Goal: Task Accomplishment & Management: Manage account settings

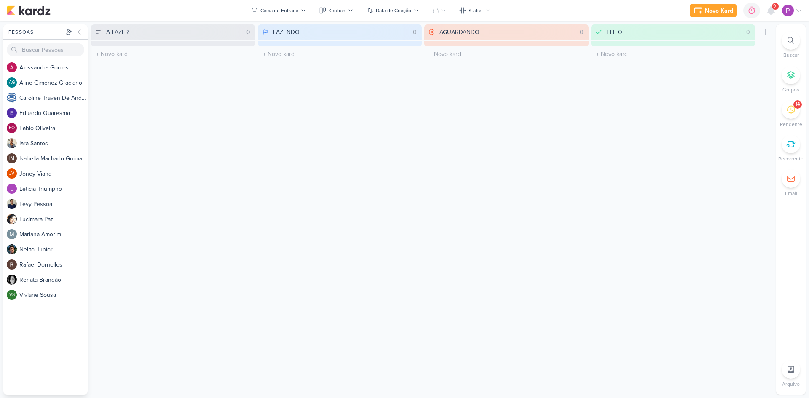
click at [791, 118] on div "14" at bounding box center [791, 109] width 19 height 19
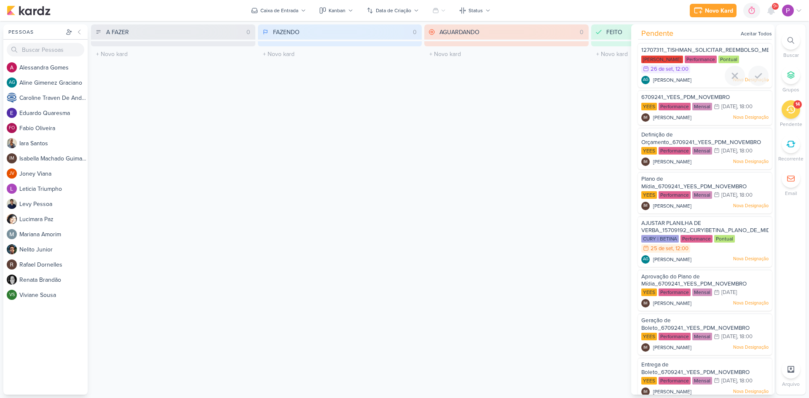
click at [691, 79] on span "[PERSON_NAME]" at bounding box center [672, 80] width 38 height 8
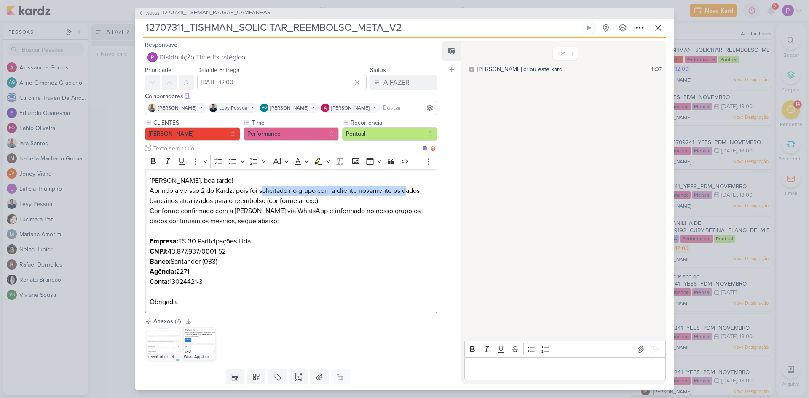
drag, startPoint x: 262, startPoint y: 190, endPoint x: 408, endPoint y: 196, distance: 146.3
click at [408, 196] on p "Abrindo a versão 2 do Kardz, pois foi solicitado no grupo com a cliente novamen…" at bounding box center [291, 196] width 283 height 20
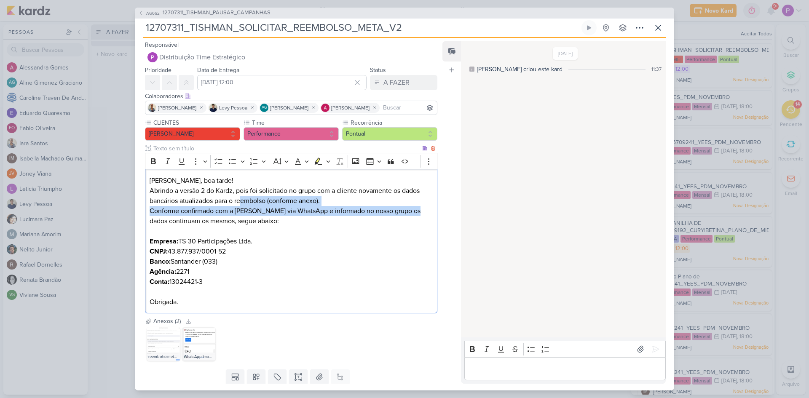
drag, startPoint x: 241, startPoint y: 202, endPoint x: 419, endPoint y: 214, distance: 179.0
click at [419, 213] on div "[PERSON_NAME], boa tarde! Abrindo a versão 2 do Kardz, pois foi solicitado no g…" at bounding box center [291, 241] width 292 height 145
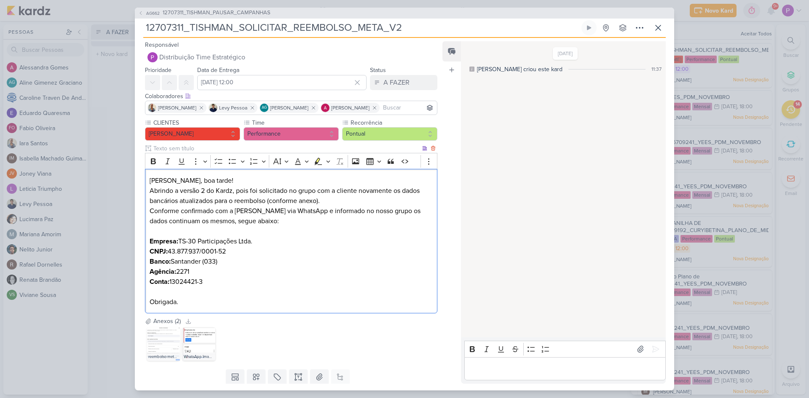
click at [303, 231] on p "Conforme confirmado com a [PERSON_NAME] via WhatsApp e informado no nosso grupo…" at bounding box center [291, 221] width 283 height 30
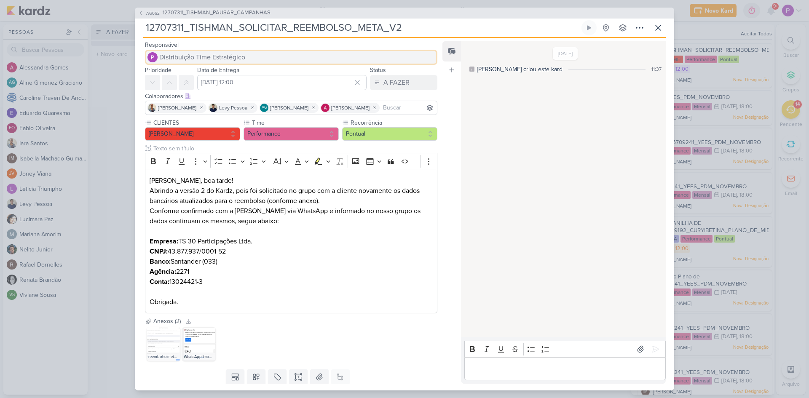
click at [228, 57] on span "Distribuição Time Estratégico" at bounding box center [202, 57] width 86 height 10
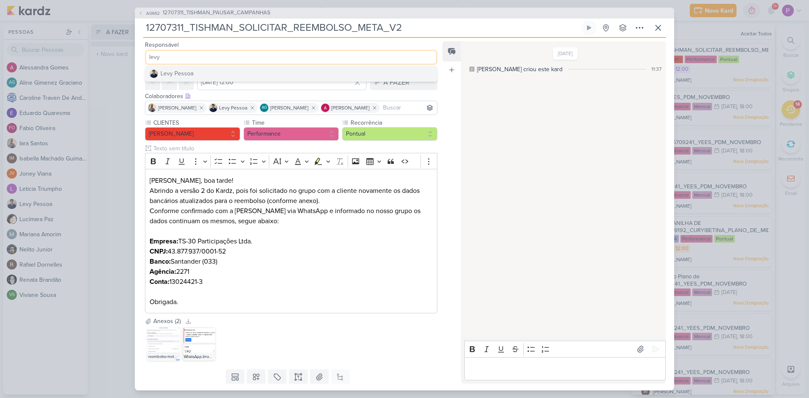
type input "levy"
click at [216, 72] on button "Levy Pessoa" at bounding box center [291, 73] width 292 height 15
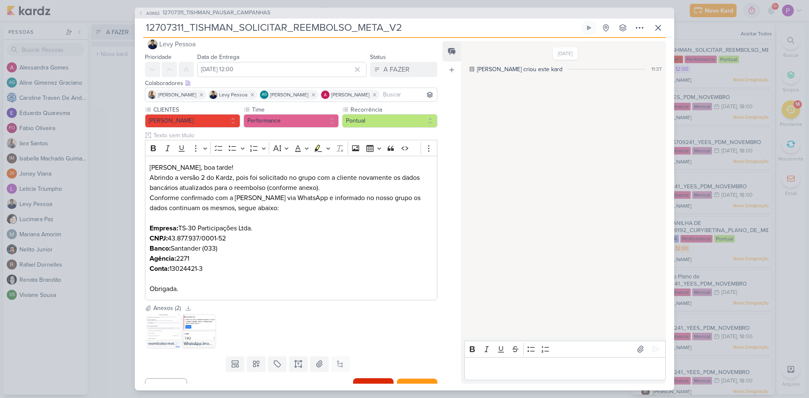
scroll to position [26, 0]
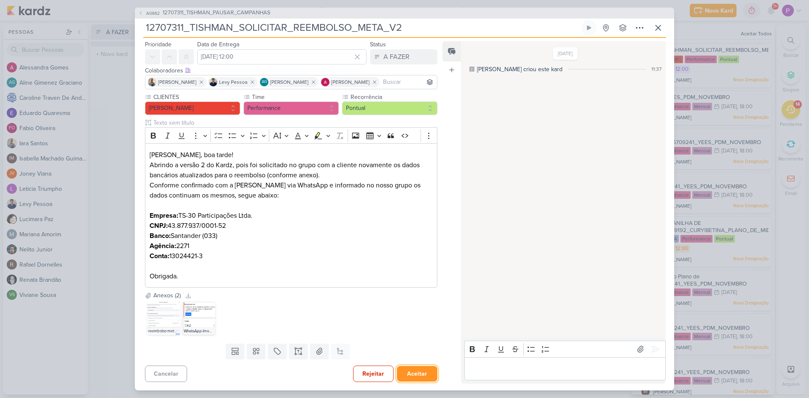
click at [415, 377] on button "Aceitar" at bounding box center [417, 374] width 40 height 16
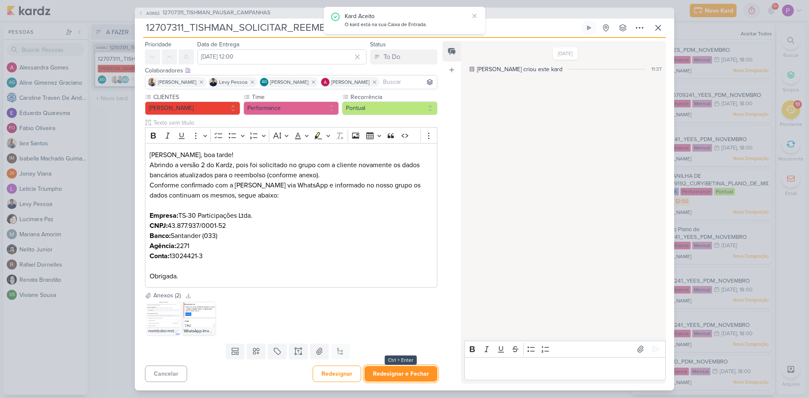
click at [397, 373] on button "Redesignar e Fechar" at bounding box center [401, 374] width 73 height 16
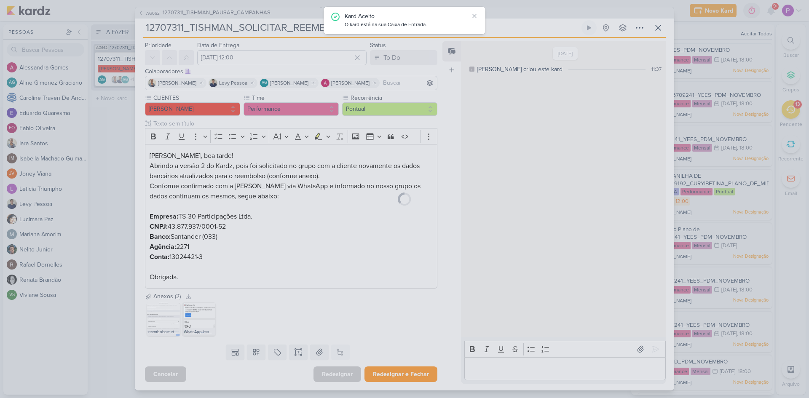
scroll to position [25, 0]
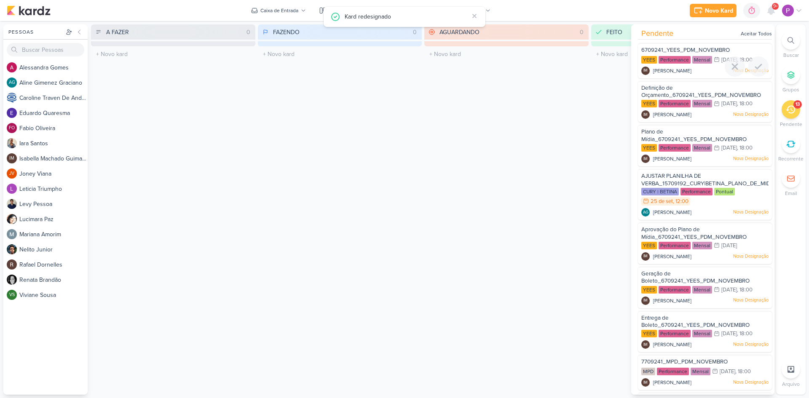
click at [690, 49] on span "6709241_YEES_PDM_NOVEMBRO" at bounding box center [685, 50] width 88 height 7
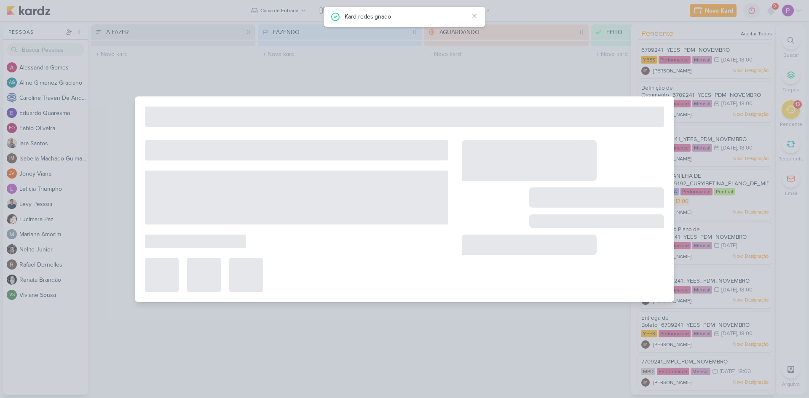
type input "6709241_YEES_PDM_NOVEMBRO"
type input "[DATE] 18:00"
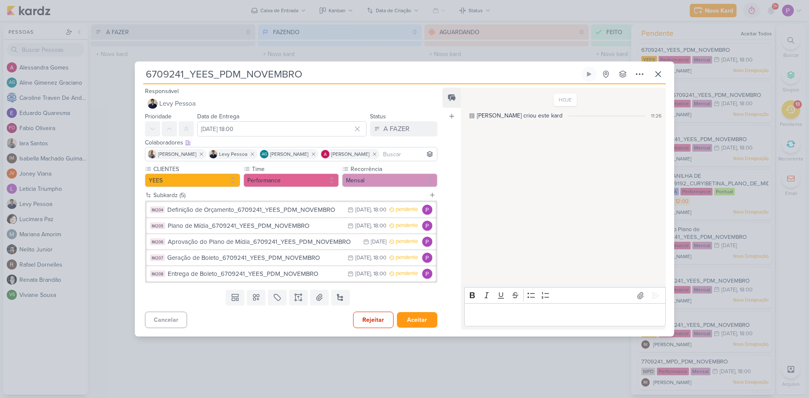
scroll to position [0, 0]
click at [540, 317] on p "Editor editing area: main" at bounding box center [565, 315] width 193 height 10
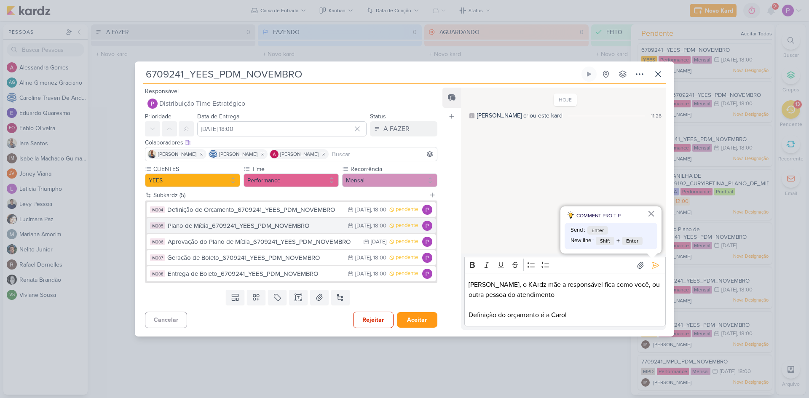
drag, startPoint x: 255, startPoint y: 206, endPoint x: 247, endPoint y: 225, distance: 20.5
click at [247, 225] on div "Plano de Mídia_6709241_YEES_PDM_NOVEMBRO" at bounding box center [256, 226] width 176 height 10
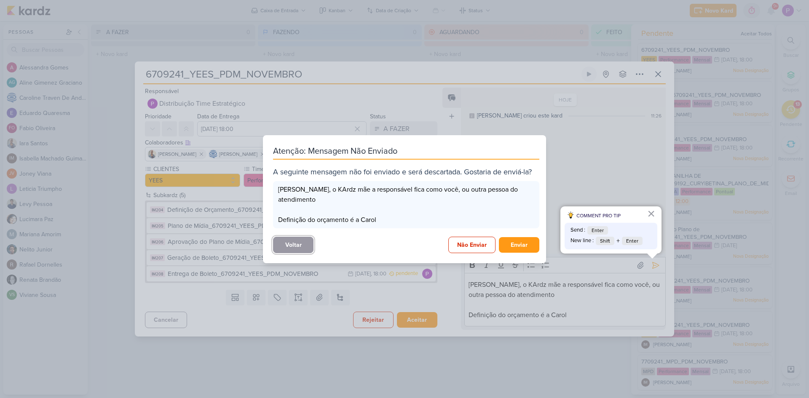
click at [309, 243] on button "Voltar" at bounding box center [293, 245] width 40 height 16
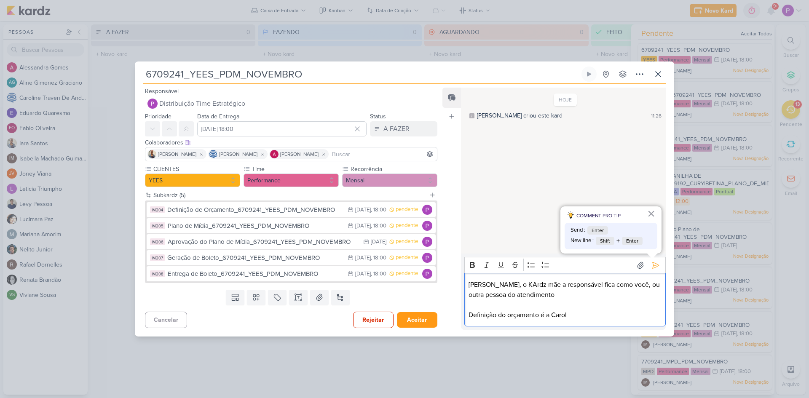
click at [625, 320] on div "[PERSON_NAME], o KArdz mãe a responsável fica como você, ou outra pessoa do ate…" at bounding box center [564, 300] width 201 height 54
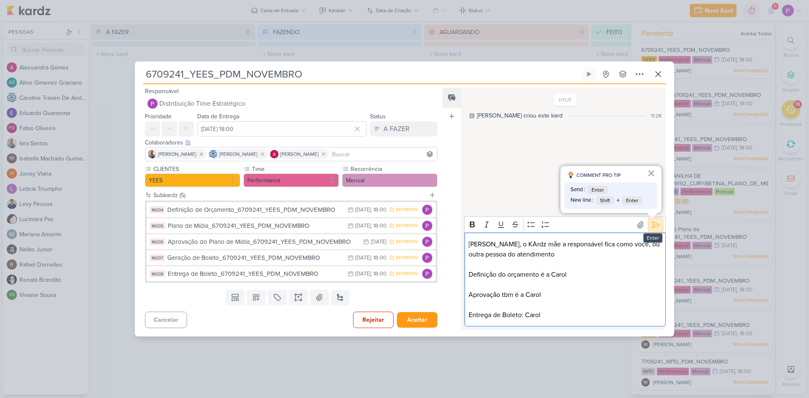
click at [651, 228] on icon at bounding box center [655, 225] width 8 height 8
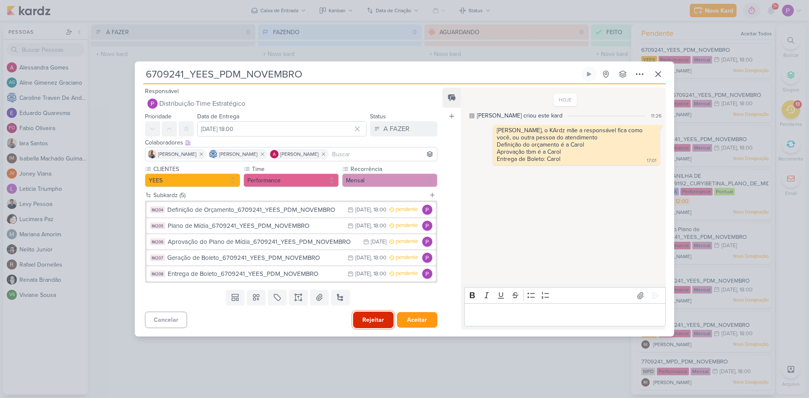
click at [363, 318] on button "Rejeitar" at bounding box center [373, 320] width 40 height 16
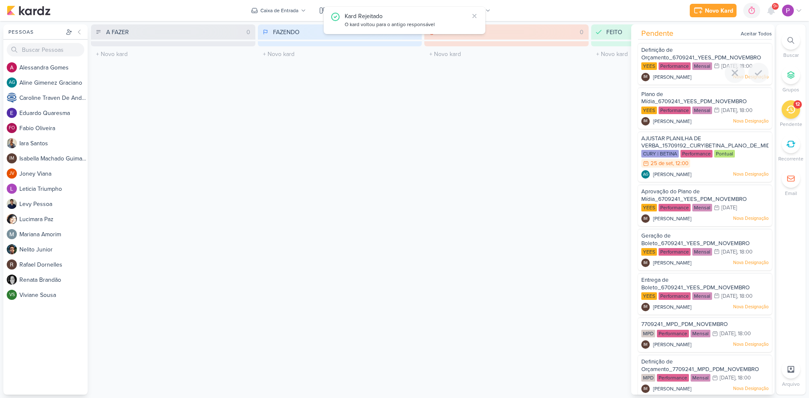
click at [687, 54] on div "Definição de Orçamento_6709241_YEES_PDM_NOVEMBRO" at bounding box center [704, 54] width 127 height 16
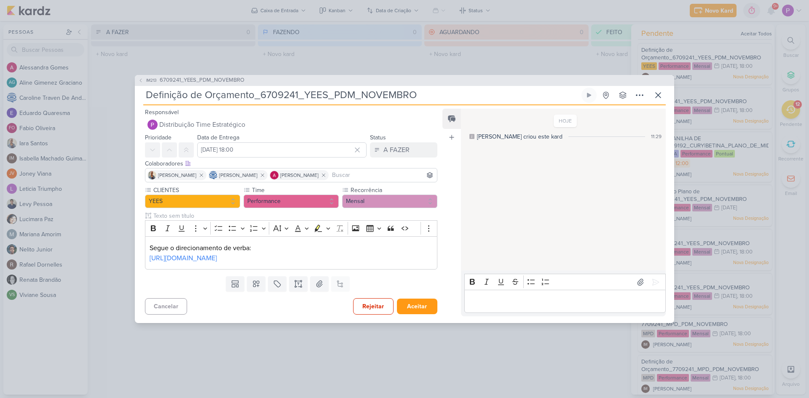
click at [491, 329] on div "IM213 6709241_YEES_PDM_NOVEMBRO Definição de Orçamento_6709241_YEES_PDM_NOVEMBRO" at bounding box center [404, 199] width 809 height 398
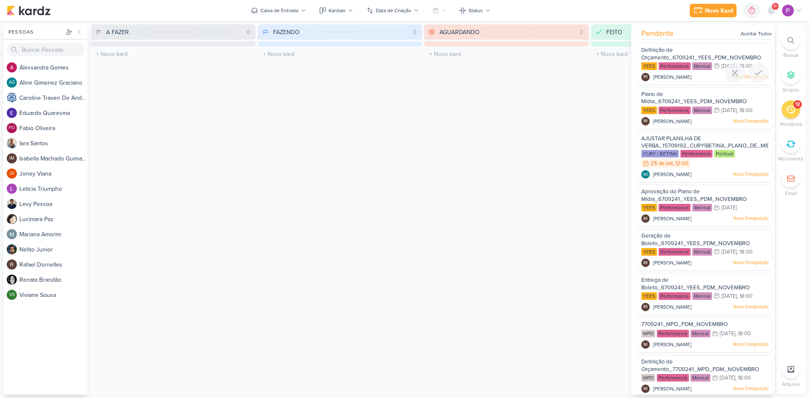
click at [722, 51] on div "Definição de Orçamento_6709241_YEES_PDM_NOVEMBRO" at bounding box center [704, 54] width 127 height 16
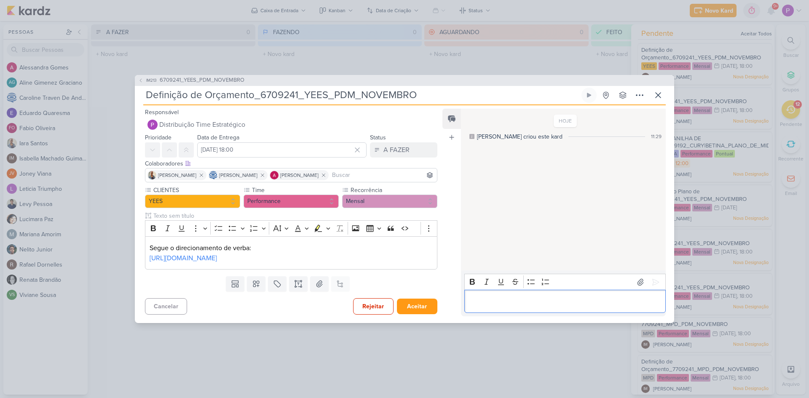
click at [515, 302] on p "Editor editing area: main" at bounding box center [565, 302] width 193 height 10
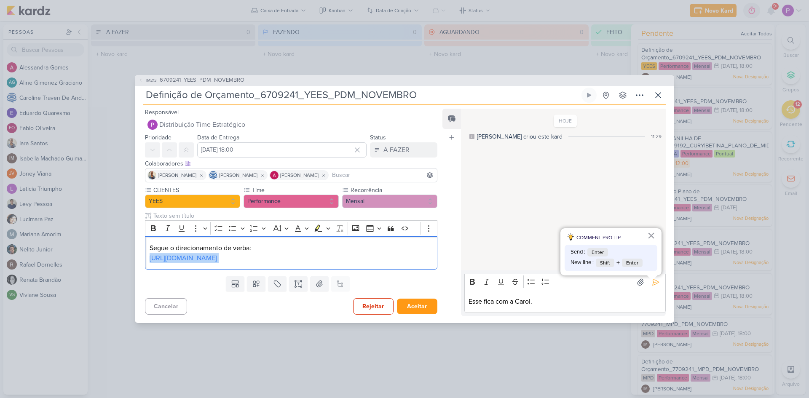
drag, startPoint x: 348, startPoint y: 265, endPoint x: 136, endPoint y: 250, distance: 213.4
click at [136, 250] on div "CLIENTES [GEOGRAPHIC_DATA] Time" at bounding box center [288, 229] width 306 height 87
copy p "[URL][DOMAIN_NAME]"
click at [560, 307] on p "Esse fica com a Carol." at bounding box center [565, 302] width 193 height 10
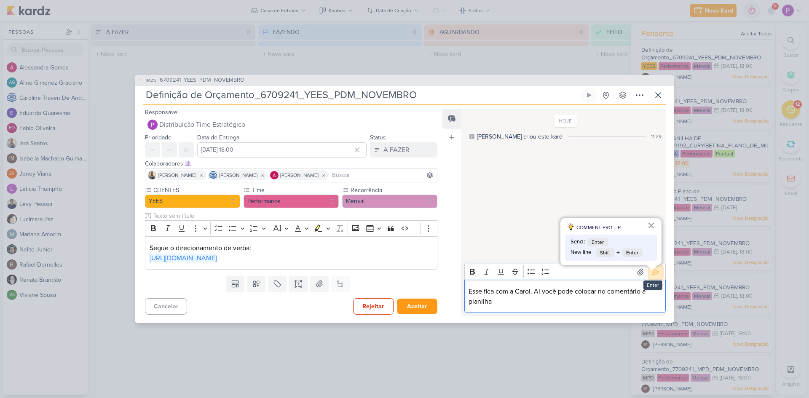
click at [651, 276] on icon at bounding box center [655, 272] width 8 height 8
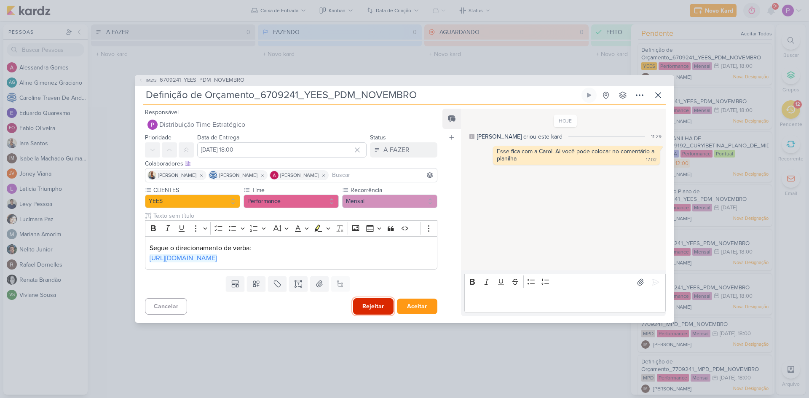
click at [382, 309] on button "Rejeitar" at bounding box center [373, 306] width 40 height 16
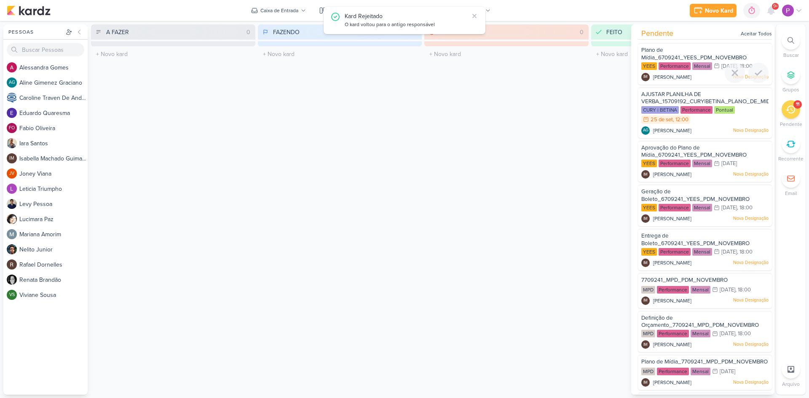
click at [693, 52] on div "Plano de Mídia_6709241_YEES_PDM_NOVEMBRO" at bounding box center [704, 54] width 127 height 16
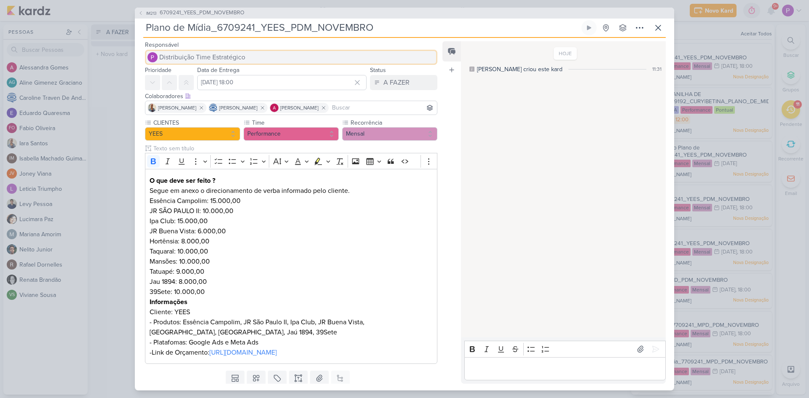
click at [231, 56] on span "Distribuição Time Estratégico" at bounding box center [202, 57] width 86 height 10
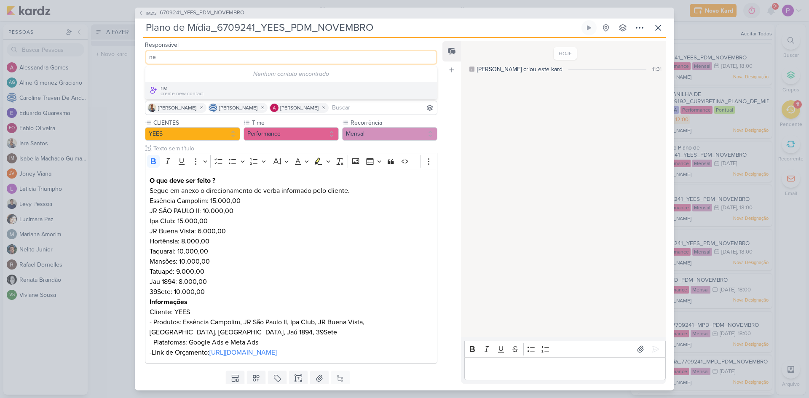
type input "n"
click at [469, 107] on div "HOJE [PERSON_NAME] criou este kard 11:31" at bounding box center [563, 190] width 204 height 296
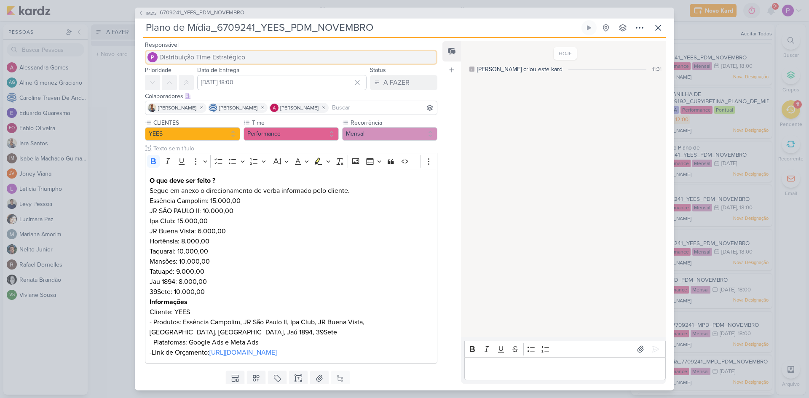
click at [246, 61] on button "Distribuição Time Estratégico" at bounding box center [291, 57] width 292 height 15
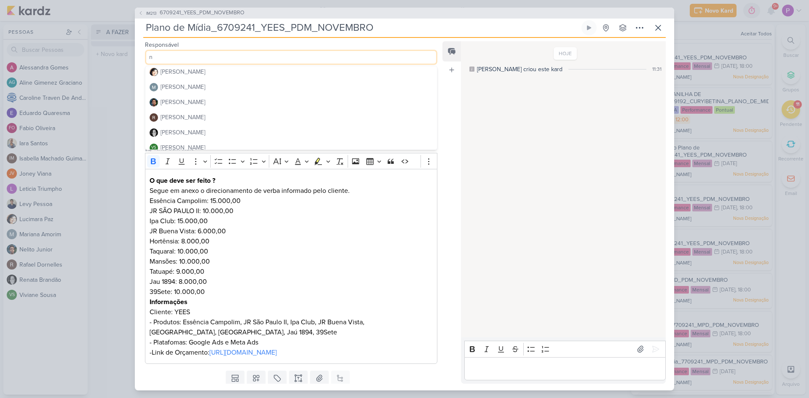
scroll to position [174, 0]
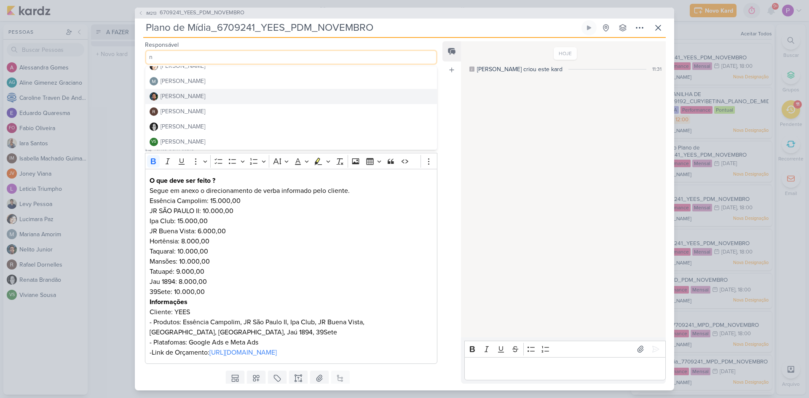
click at [190, 96] on div "[PERSON_NAME]" at bounding box center [183, 96] width 45 height 9
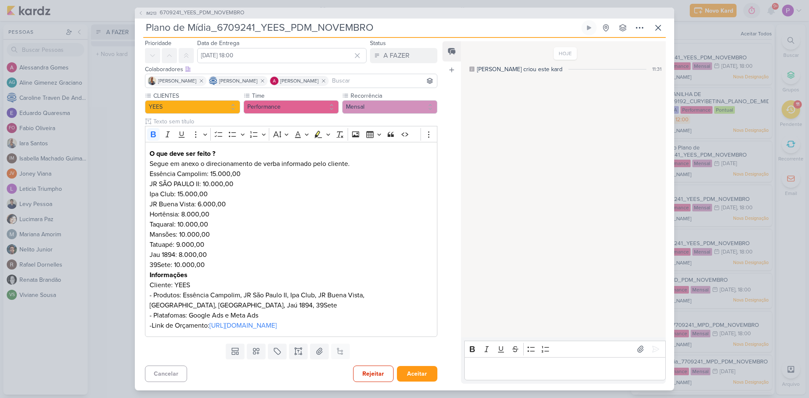
scroll to position [47, 0]
click at [412, 378] on button "Aceitar" at bounding box center [417, 374] width 40 height 16
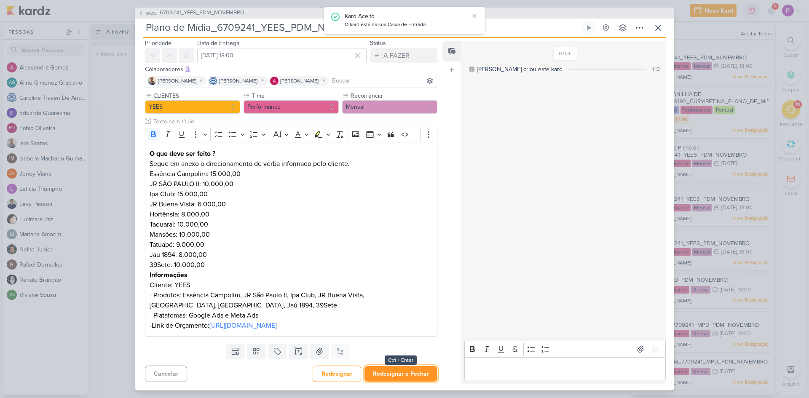
click at [413, 375] on button "Redesignar e Fechar" at bounding box center [401, 374] width 73 height 16
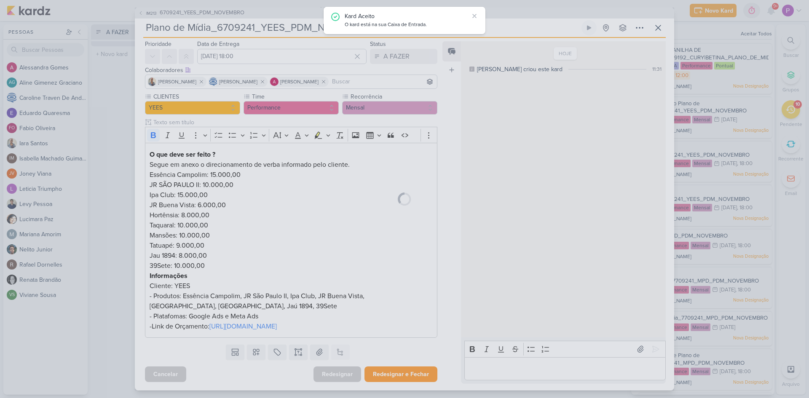
scroll to position [46, 0]
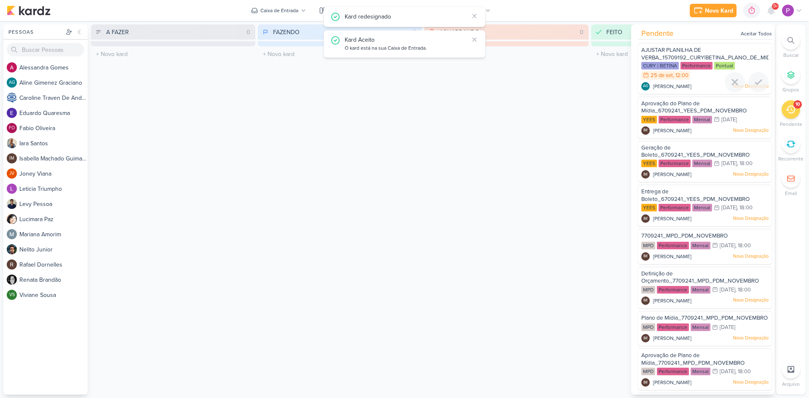
click at [676, 48] on span "AJUSTAR PLANILHA DE VERBA_15709192_CURY|BETINA_PLANO_DE_MIDIA_OUTUBRO" at bounding box center [723, 54] width 164 height 14
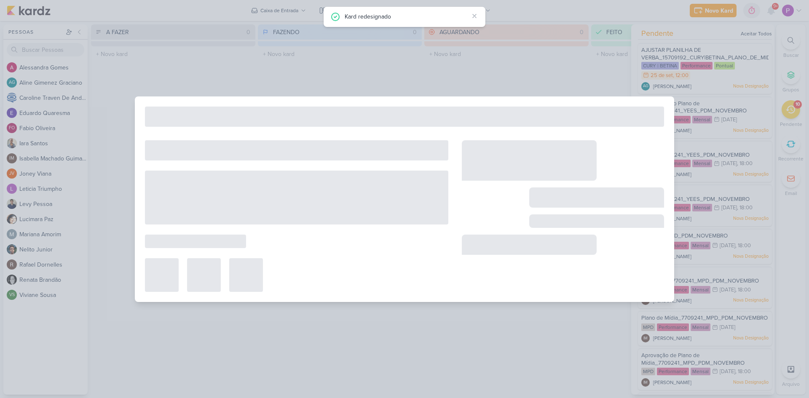
type input "AJUSTAR PLANILHA DE VERBA_15709192_CURY|BETINA_PLANO_DE_MIDIA_OUTUBRO"
type input "25 de setembro de 2025 às 12:00"
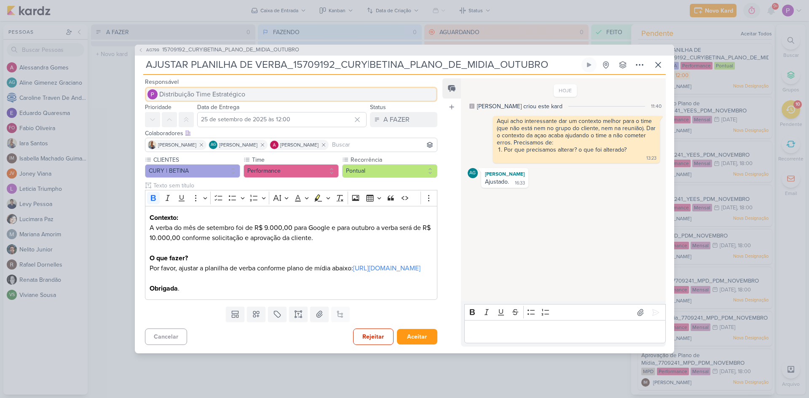
click at [227, 89] on span "Distribuição Time Estratégico" at bounding box center [202, 94] width 86 height 10
type input "edua"
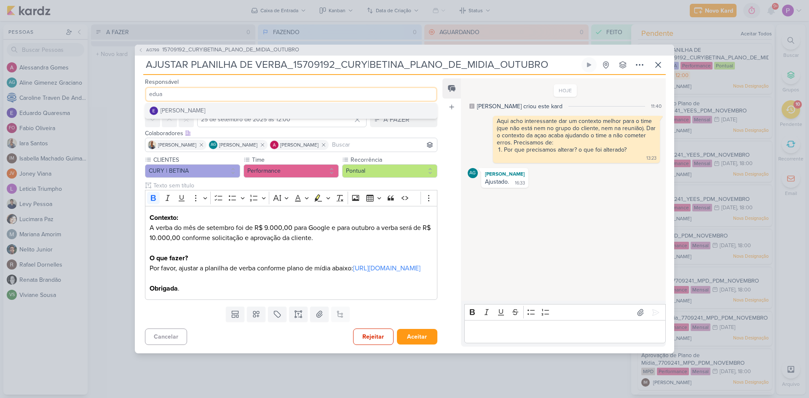
click at [202, 106] on div "[PERSON_NAME]" at bounding box center [183, 110] width 45 height 9
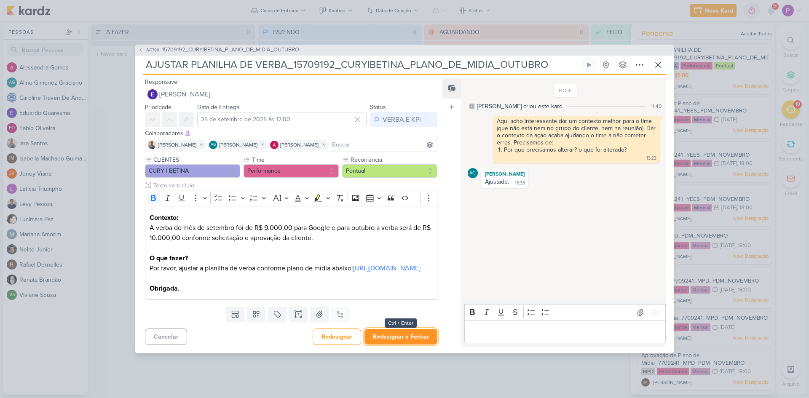
click at [402, 345] on button "Redesignar e Fechar" at bounding box center [401, 337] width 73 height 16
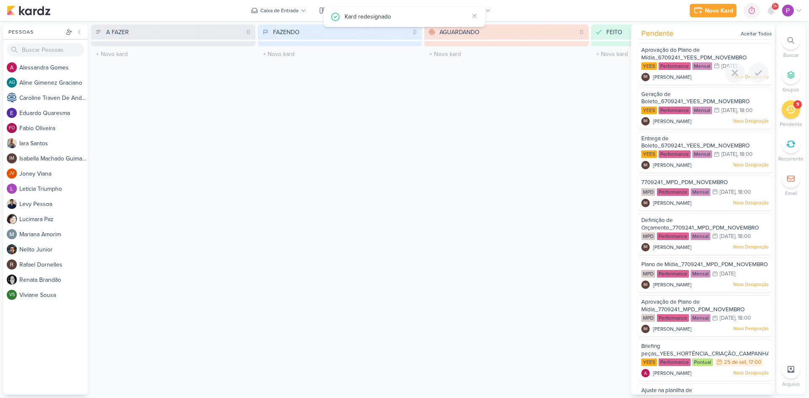
click at [684, 57] on span "Aprovação do Plano de Mídia_6709241_YEES_PDM_NOVEMBRO" at bounding box center [693, 54] width 105 height 14
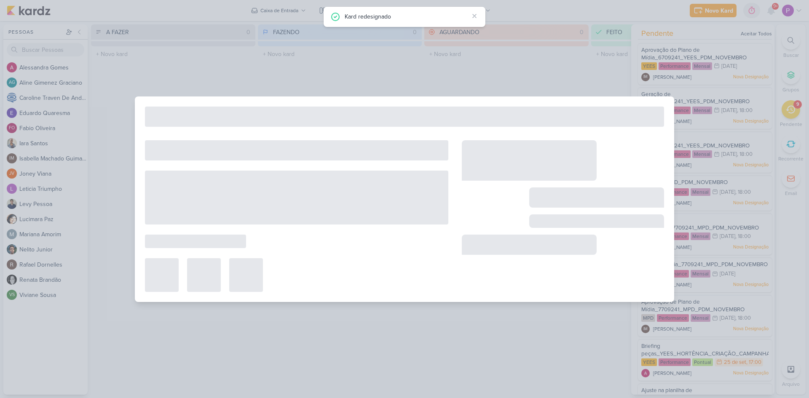
type input "Aprovação do Plano de Mídia_6709241_YEES_PDM_NOVEMBRO"
type input "[DATE] 23:59"
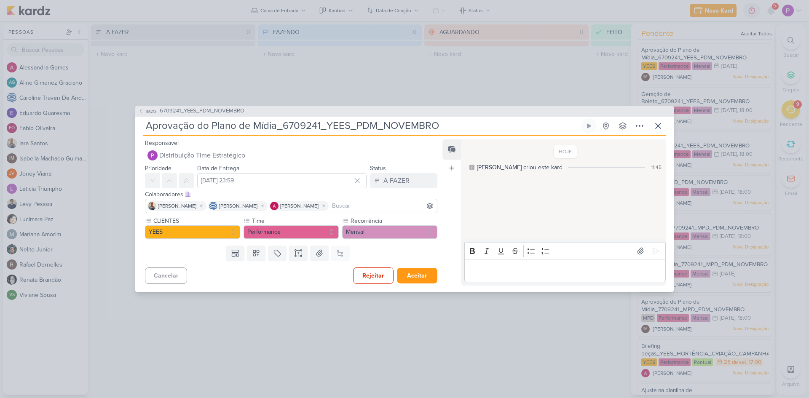
click at [503, 267] on p "Editor editing area: main" at bounding box center [565, 270] width 193 height 10
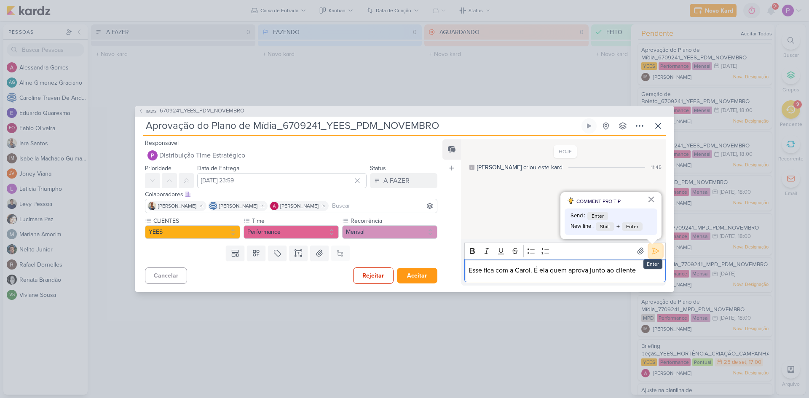
click at [656, 253] on icon at bounding box center [655, 251] width 8 height 8
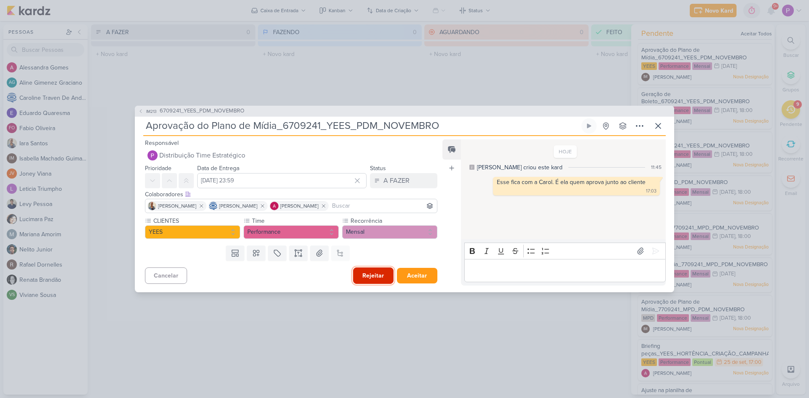
click at [379, 281] on button "Rejeitar" at bounding box center [373, 276] width 40 height 16
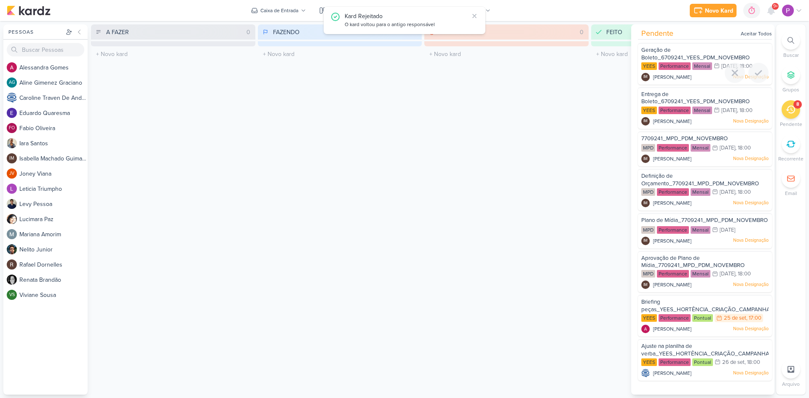
click at [679, 51] on div "Geração de Boleto_6709241_YEES_PDM_NOVEMBRO" at bounding box center [704, 54] width 127 height 16
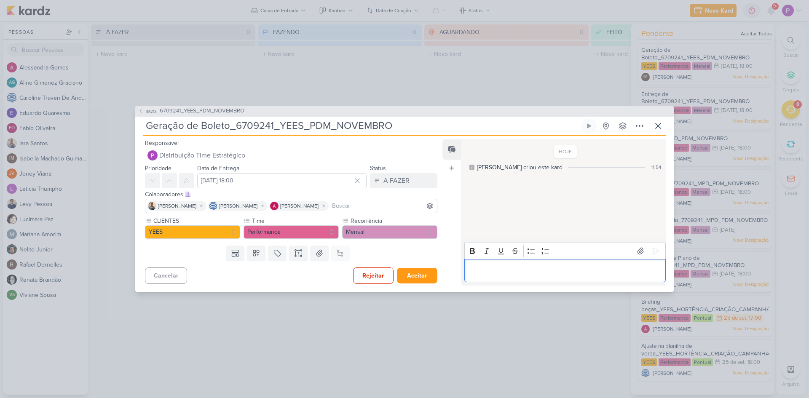
click at [482, 271] on p "Editor editing area: main" at bounding box center [565, 270] width 193 height 10
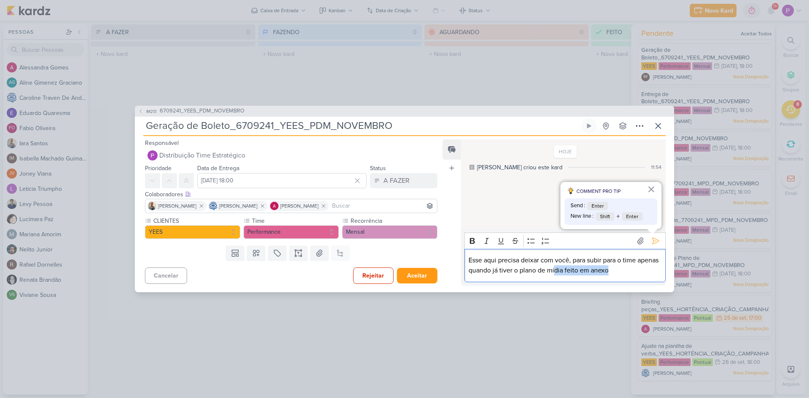
drag, startPoint x: 577, startPoint y: 266, endPoint x: 653, endPoint y: 266, distance: 75.9
click at [653, 266] on p "Esse aqui precisa deixar com você, para subir para o time apenas quando já tive…" at bounding box center [565, 265] width 193 height 20
click at [651, 269] on p "Esse aqui precisa deixar com você, para subir para o time apenas quando já tive…" at bounding box center [565, 265] width 193 height 20
click at [649, 242] on button at bounding box center [655, 240] width 13 height 13
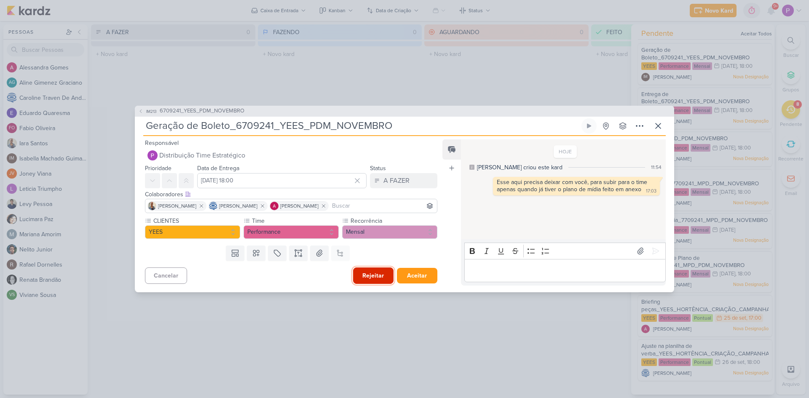
click at [359, 272] on button "Rejeitar" at bounding box center [373, 276] width 40 height 16
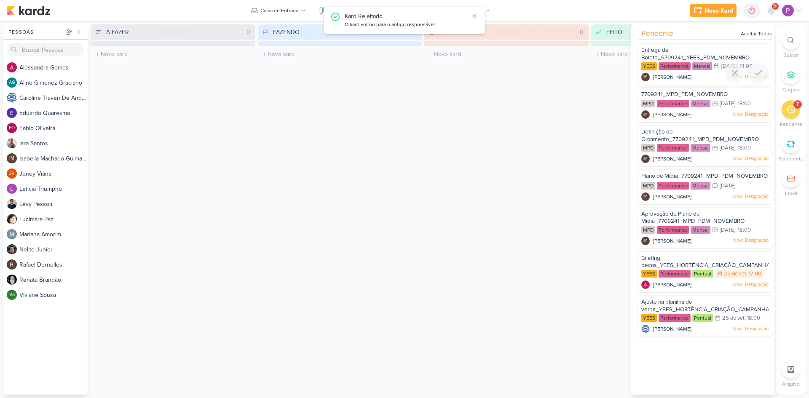
click at [684, 51] on div "Entrega de Boleto_6709241_YEES_PDM_NOVEMBRO" at bounding box center [704, 54] width 127 height 16
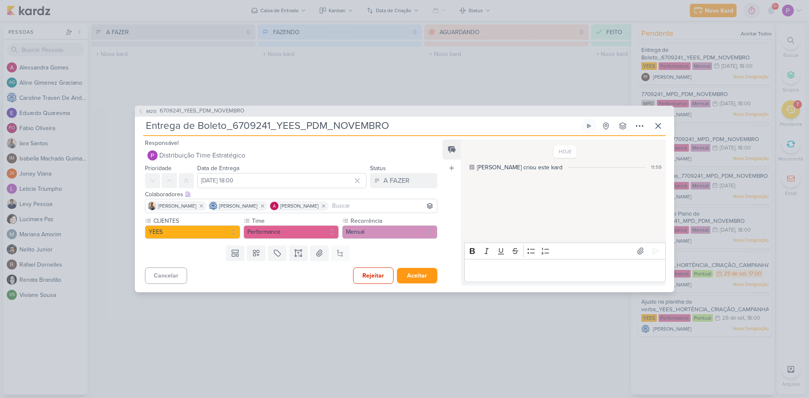
click at [507, 269] on p "Editor editing area: main" at bounding box center [565, 270] width 193 height 10
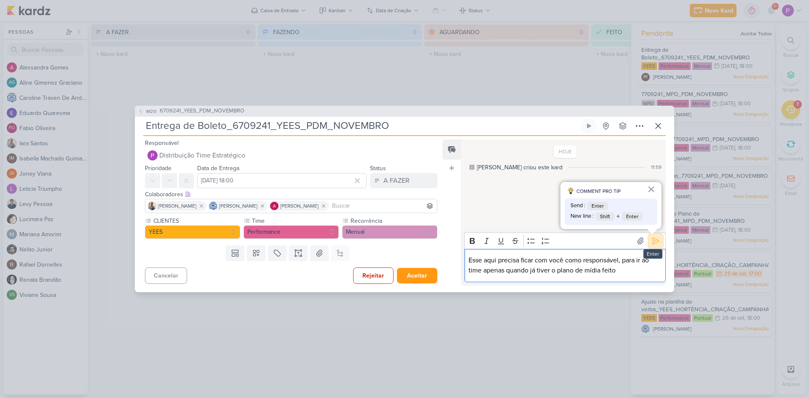
click at [654, 239] on icon at bounding box center [655, 241] width 8 height 8
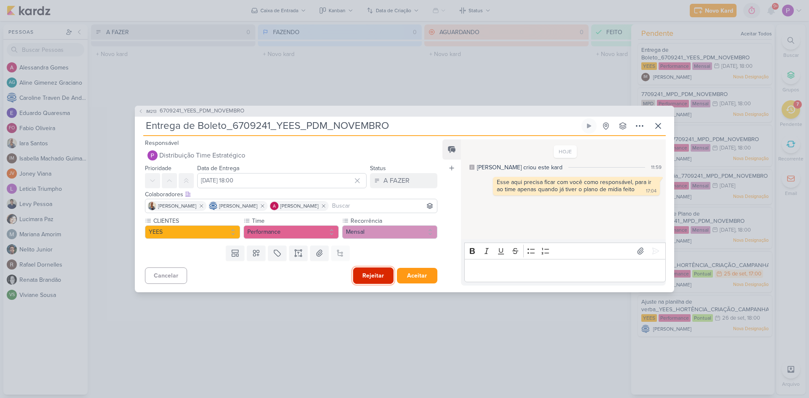
click at [365, 272] on button "Rejeitar" at bounding box center [373, 276] width 40 height 16
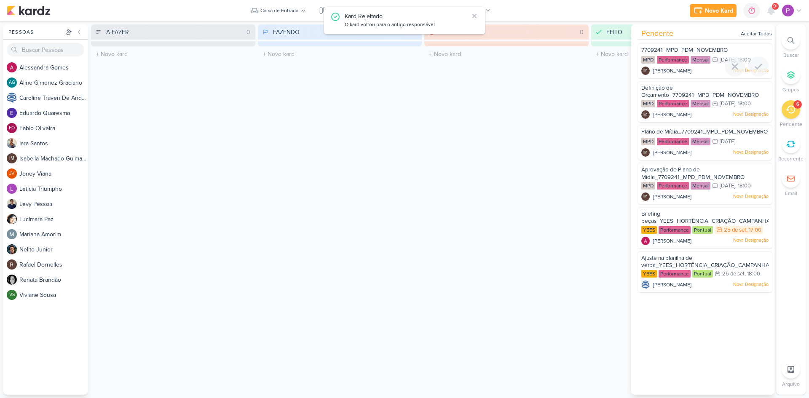
click at [689, 51] on span "7709241_MPD_PDM_NOVEMBRO" at bounding box center [684, 50] width 86 height 7
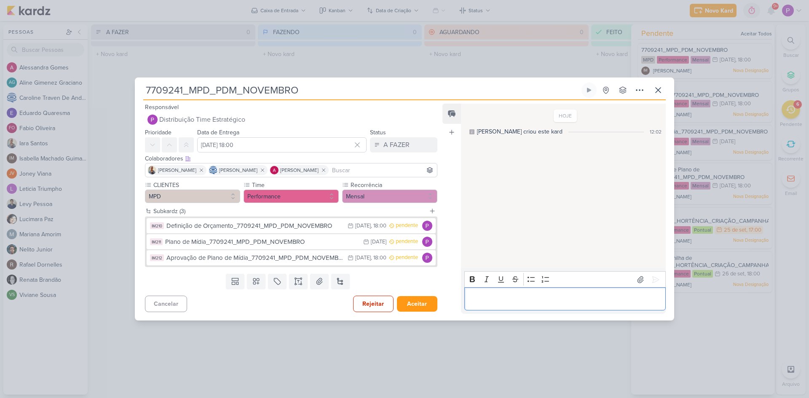
click at [531, 305] on div "Editor editing area: main" at bounding box center [564, 298] width 201 height 23
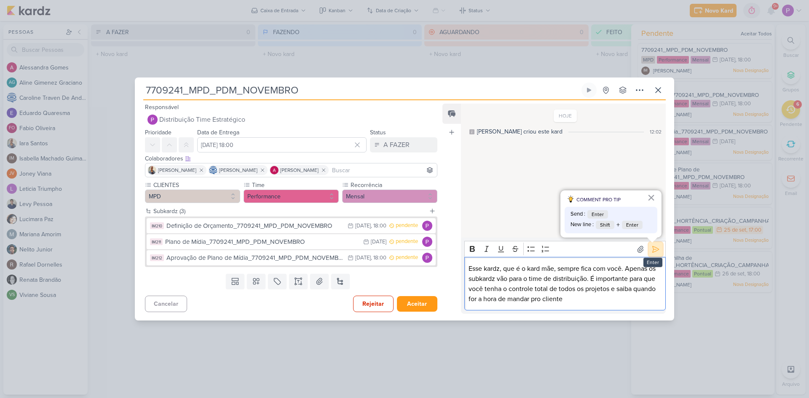
click at [656, 248] on icon at bounding box center [655, 249] width 8 height 8
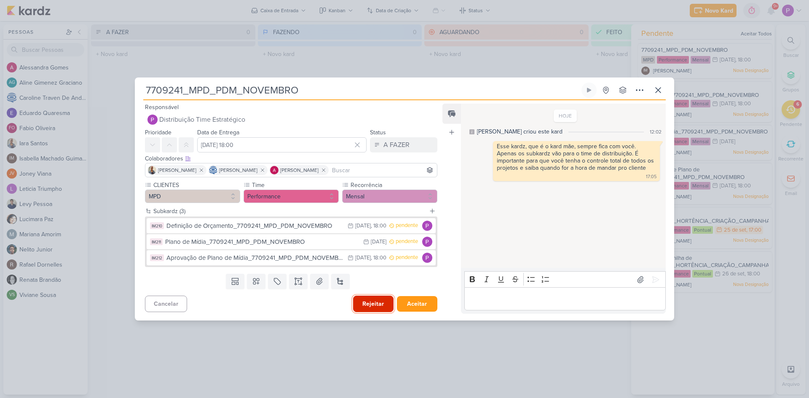
click at [381, 299] on button "Rejeitar" at bounding box center [373, 304] width 40 height 16
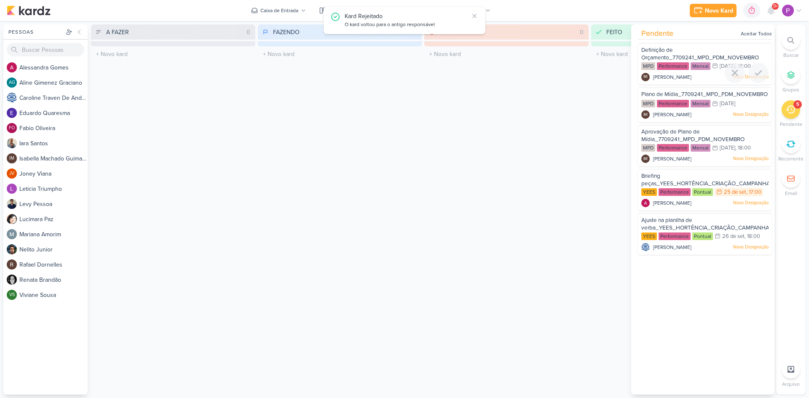
click at [671, 51] on span "Definição de Orçamento_7709241_MPD_PDM_NOVEMBRO" at bounding box center [700, 54] width 118 height 14
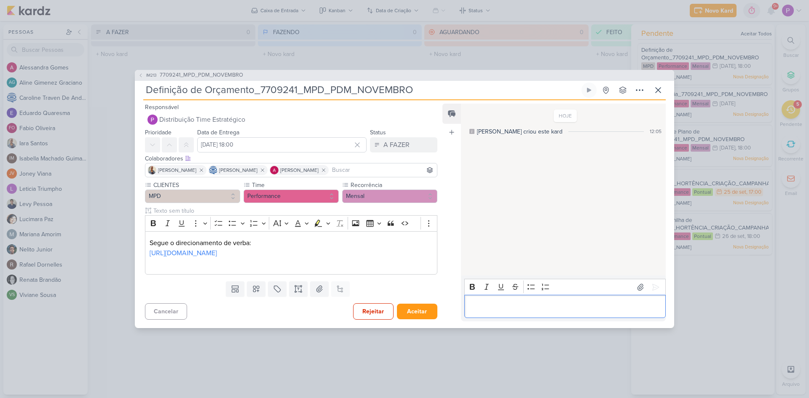
click at [549, 308] on p "Editor editing area: main" at bounding box center [565, 307] width 193 height 10
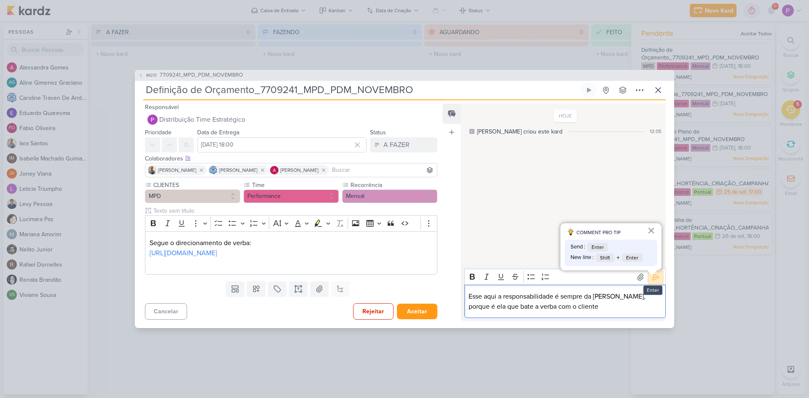
click at [653, 280] on icon at bounding box center [656, 277] width 6 height 6
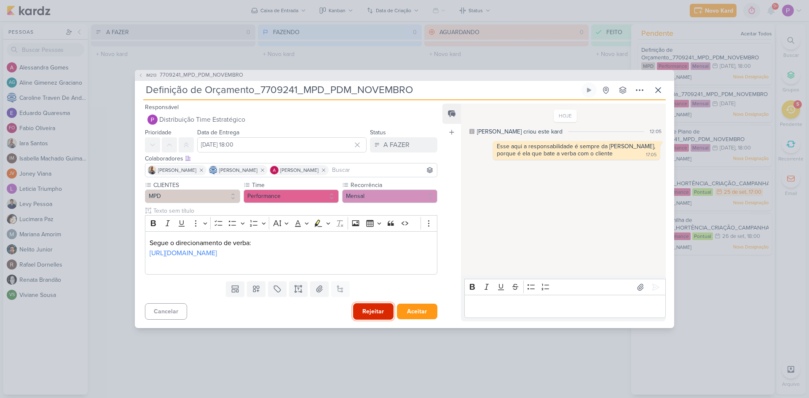
click at [364, 316] on button "Rejeitar" at bounding box center [373, 311] width 40 height 16
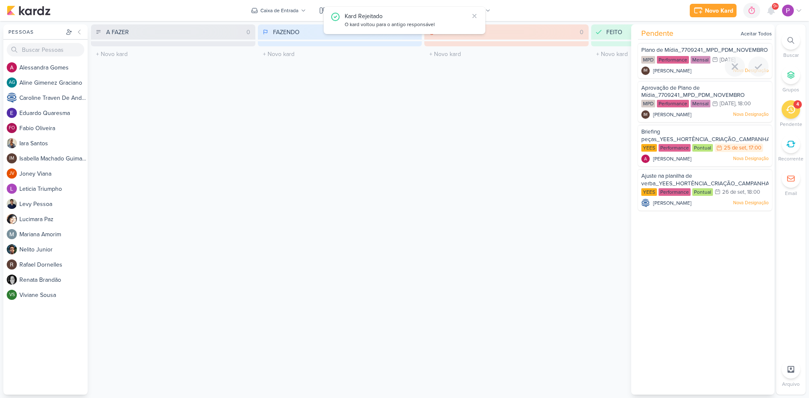
click at [659, 54] on span "Plano de Mídia_7709241_MPD_PDM_NOVEMBRO" at bounding box center [704, 50] width 126 height 7
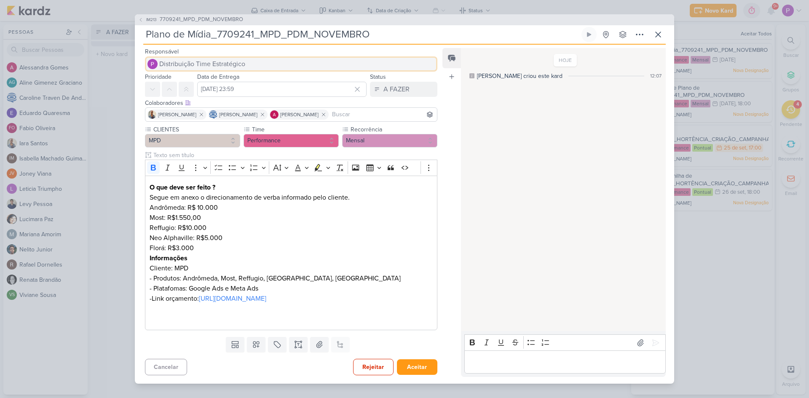
click at [220, 59] on span "Distribuição Time Estratégico" at bounding box center [202, 64] width 86 height 10
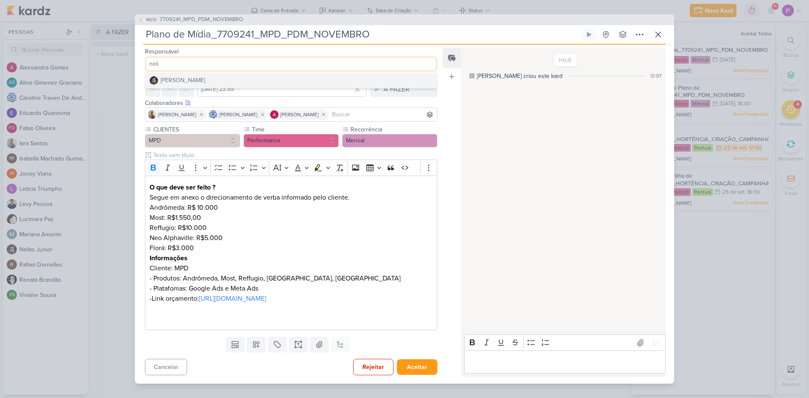
type input "neli"
click at [213, 73] on button "[PERSON_NAME]" at bounding box center [291, 80] width 292 height 15
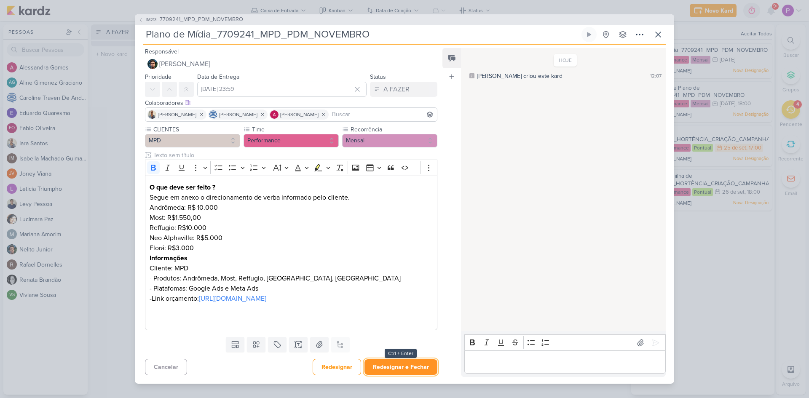
click at [413, 375] on button "Redesignar e Fechar" at bounding box center [401, 367] width 73 height 16
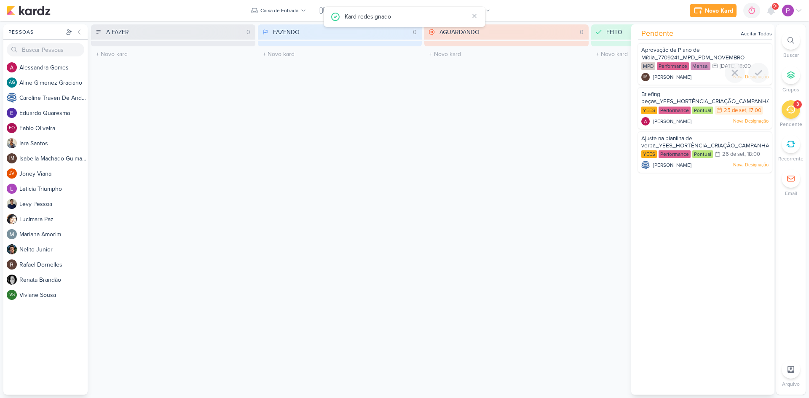
click at [682, 56] on span "Aprovação de Plano de Mídia_7709241_MPD_PDM_NOVEMBRO" at bounding box center [692, 54] width 103 height 14
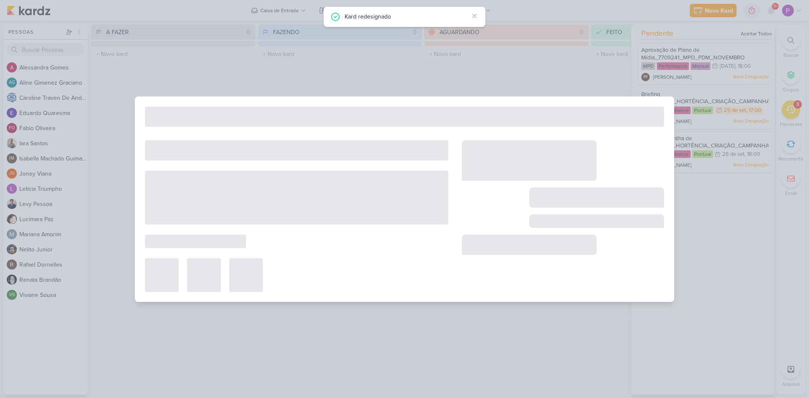
type input "Aprovação de Plano de Mídia_7709241_MPD_PDM_NOVEMBRO"
type input "[DATE] 18:00"
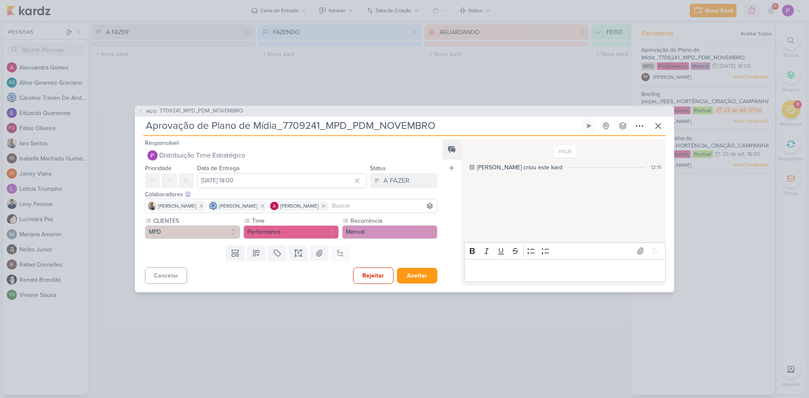
click at [551, 271] on p "Editor editing area: main" at bounding box center [565, 270] width 193 height 10
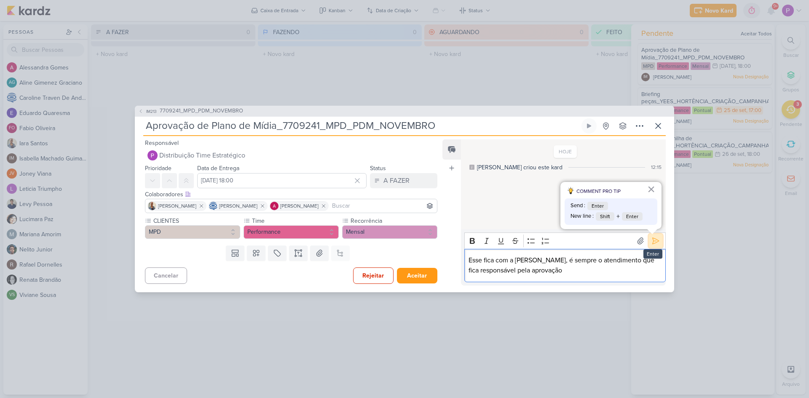
click at [655, 239] on icon at bounding box center [655, 241] width 8 height 8
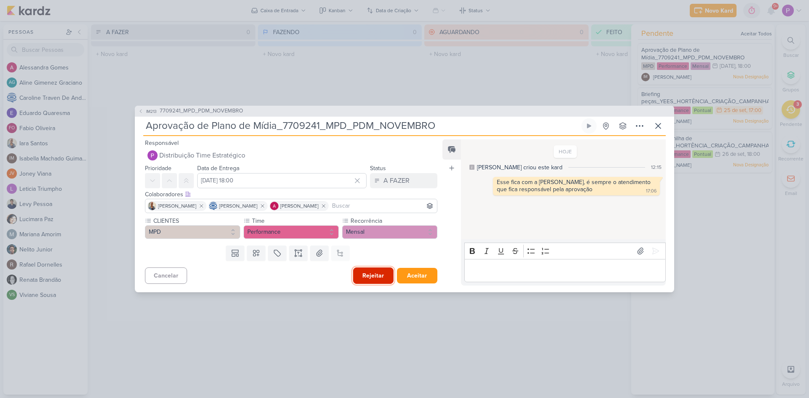
click at [389, 277] on button "Rejeitar" at bounding box center [373, 276] width 40 height 16
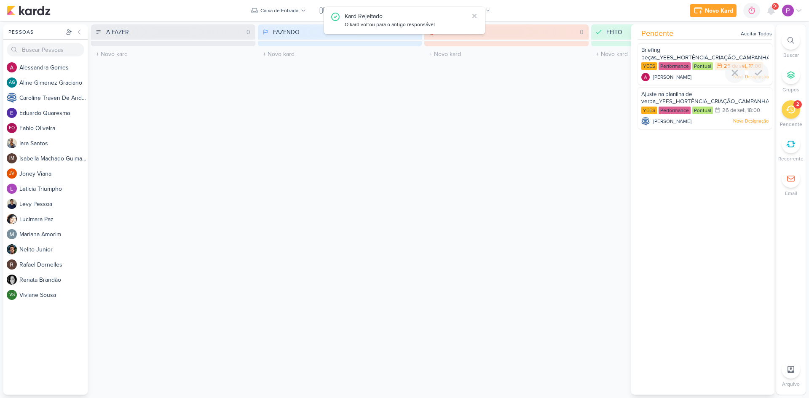
click at [701, 53] on div "Briefing peças_YEES_HORTÊNCIA_CRIAÇÃO_CAMPANHA_PMAX_OFFLINE" at bounding box center [704, 54] width 127 height 16
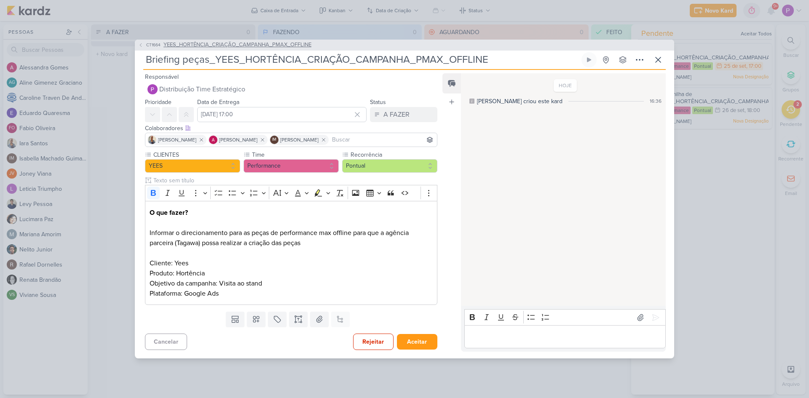
click at [251, 46] on span "YEES_HORTÊNCIA_CRIAÇÃO_CAMPANHA_PMAX_OFFLINE" at bounding box center [238, 45] width 148 height 8
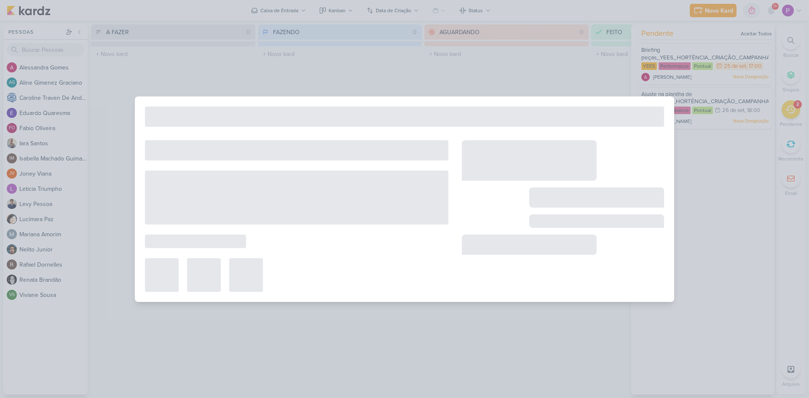
type input "YEES_HORTÊNCIA_CRIAÇÃO_CAMPANHA_PMAX_OFFLINE"
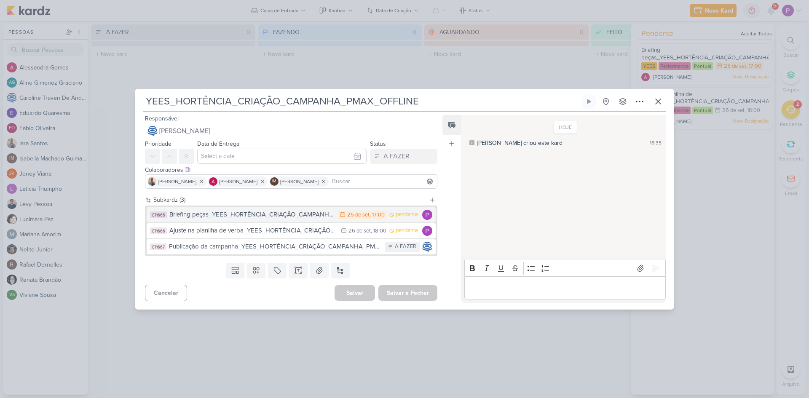
click at [280, 219] on div "Briefing peças_YEES_HORTÊNCIA_CRIAÇÃO_CAMPANHA_PMAX_OFFLINE" at bounding box center [251, 215] width 164 height 10
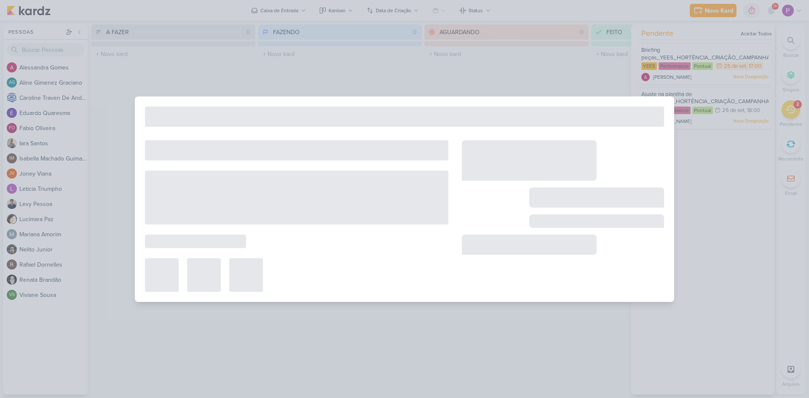
type input "Briefing peças_YEES_HORTÊNCIA_CRIAÇÃO_CAMPANHA_PMAX_OFFLINE"
type input "[DATE] 17:00"
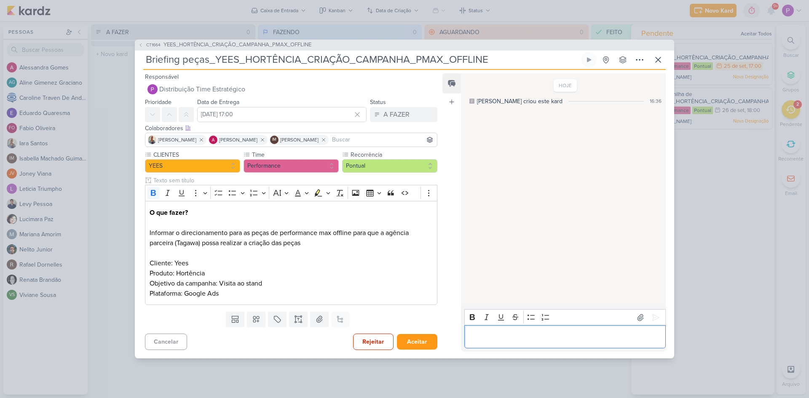
click at [498, 337] on p "Editor editing area: main" at bounding box center [565, 337] width 193 height 10
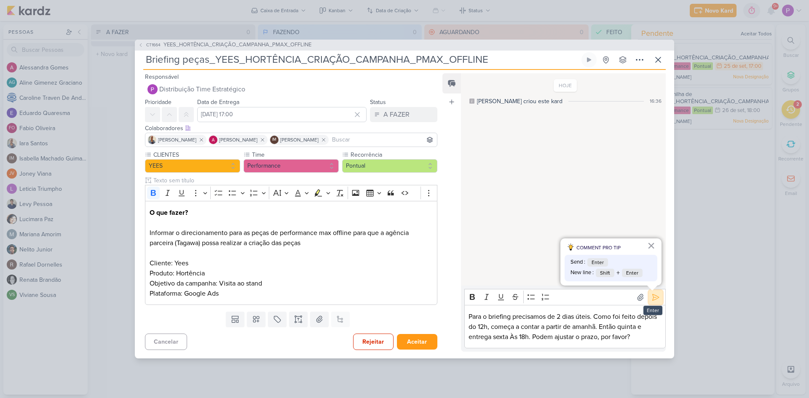
click at [657, 298] on button at bounding box center [655, 297] width 13 height 13
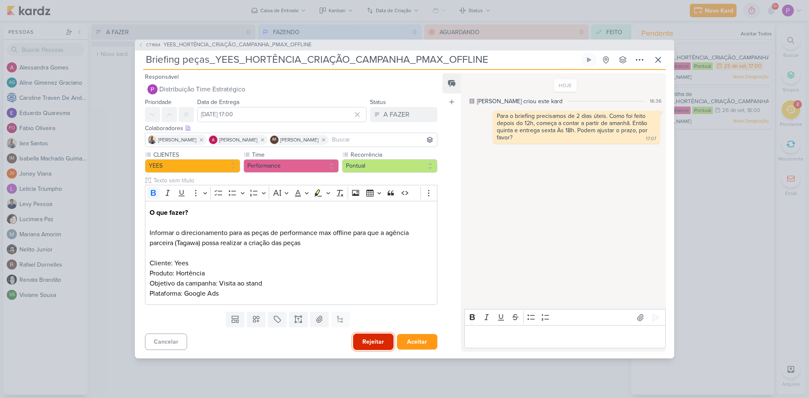
click at [375, 337] on button "Rejeitar" at bounding box center [373, 342] width 40 height 16
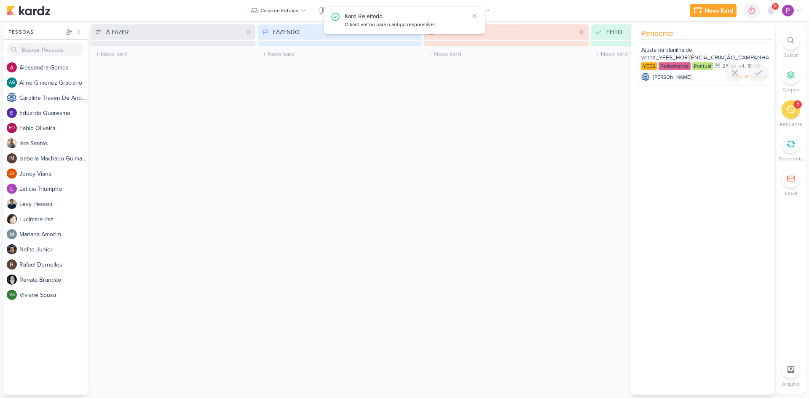
click at [683, 54] on span "Ajuste na planilha de verba_YEES_HORTÊNCIA_CRIAÇÃO_CAMPANHA_PMAX_OFFLINE" at bounding box center [727, 54] width 172 height 14
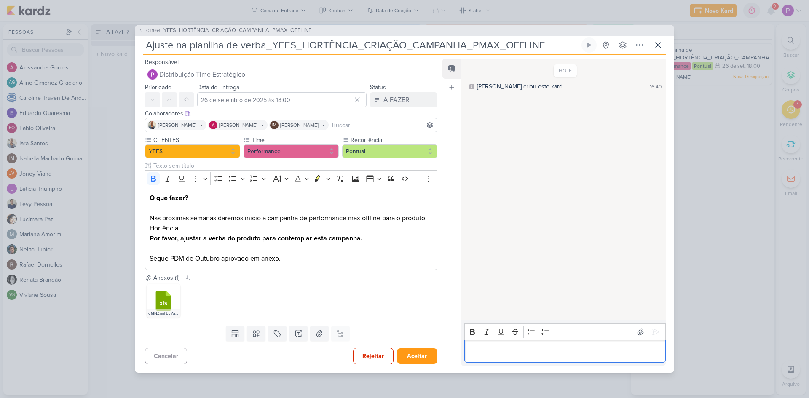
click at [499, 346] on div "Editor editing area: main" at bounding box center [564, 351] width 201 height 23
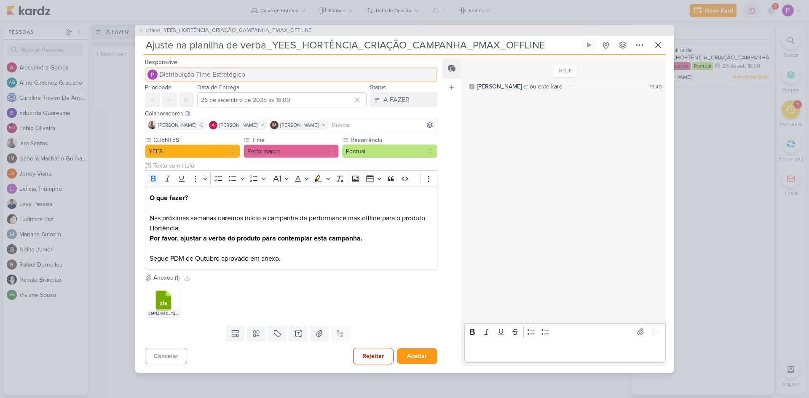
click at [215, 74] on span "Distribuição Time Estratégico" at bounding box center [202, 75] width 86 height 10
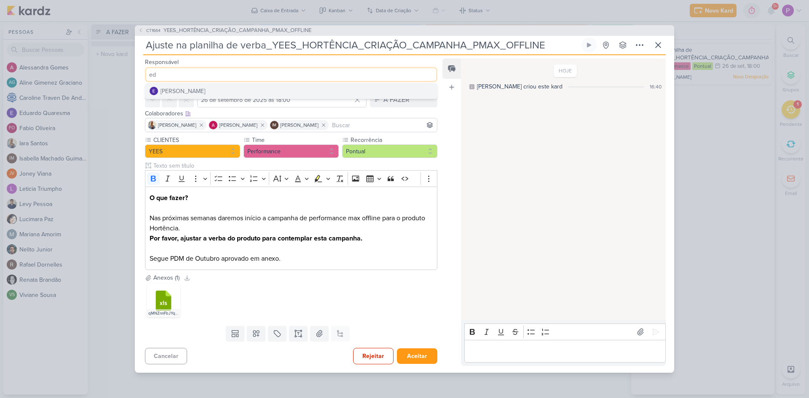
drag, startPoint x: 193, startPoint y: 76, endPoint x: 151, endPoint y: 70, distance: 41.7
click at [151, 70] on input "ed" at bounding box center [291, 74] width 292 height 15
type input "e"
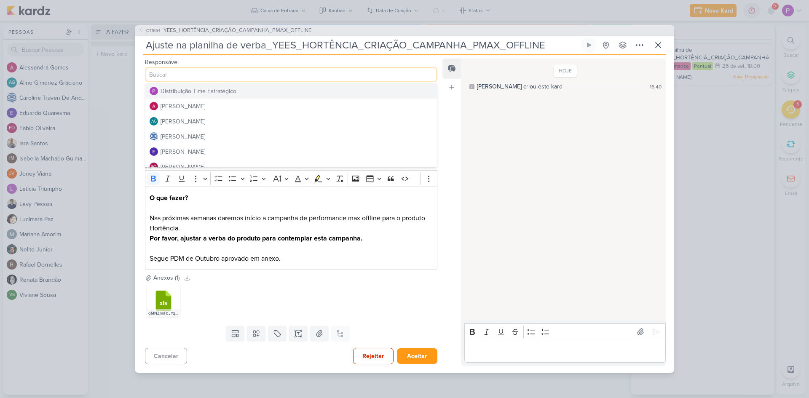
click at [495, 351] on p "Editor editing area: main" at bounding box center [565, 351] width 193 height 10
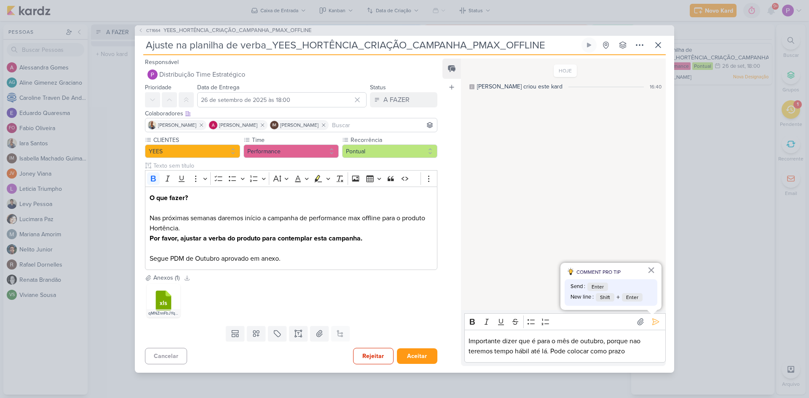
click at [635, 349] on p "Importante dizer que é para o mês de outubro, porque nao teremos tempo hábil at…" at bounding box center [565, 346] width 193 height 20
click at [651, 319] on icon at bounding box center [655, 322] width 8 height 8
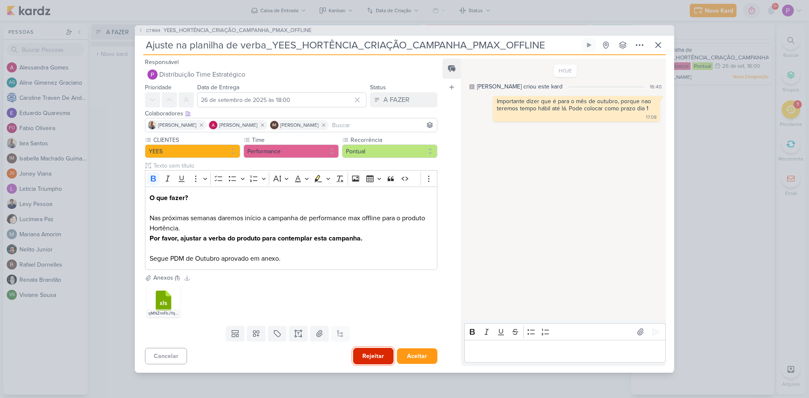
click at [364, 361] on button "Rejeitar" at bounding box center [373, 356] width 40 height 16
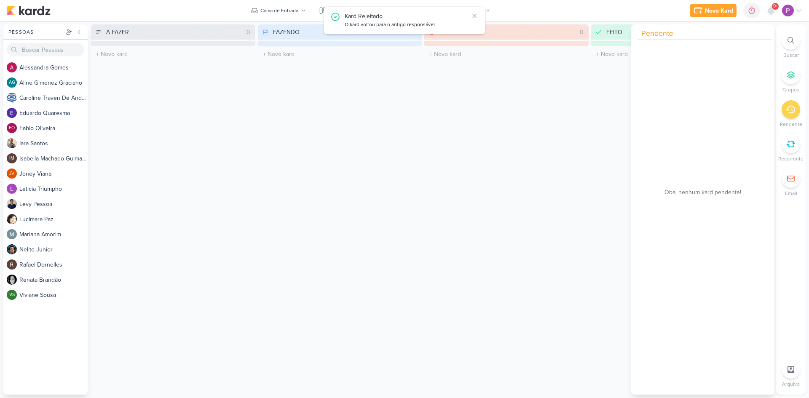
click at [479, 229] on div "AGUARDANDO 0 Mover Para Esquerda Mover Para Direita [GEOGRAPHIC_DATA] O título …" at bounding box center [506, 209] width 164 height 370
